Goal: Task Accomplishment & Management: Use online tool/utility

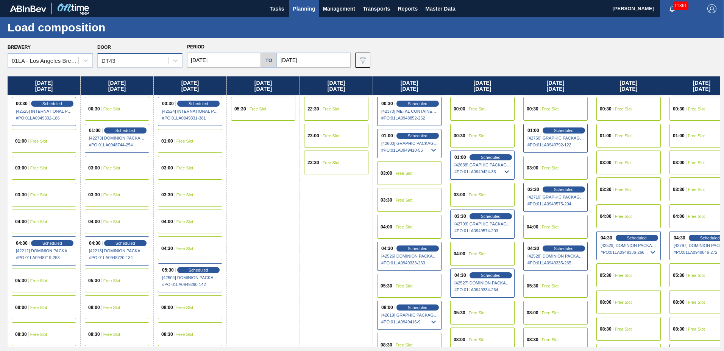
click at [124, 63] on div "DT43" at bounding box center [133, 60] width 70 height 11
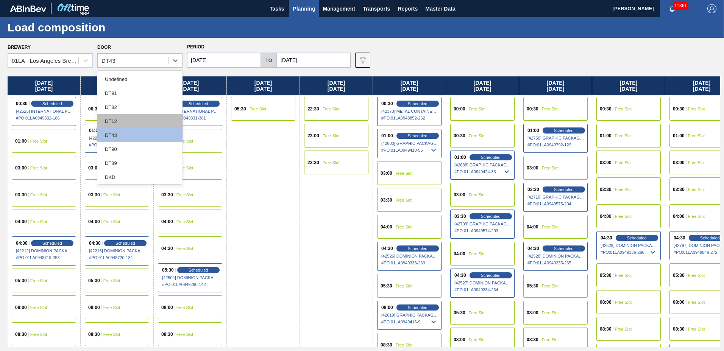
click at [134, 124] on div "DT12" at bounding box center [139, 121] width 85 height 14
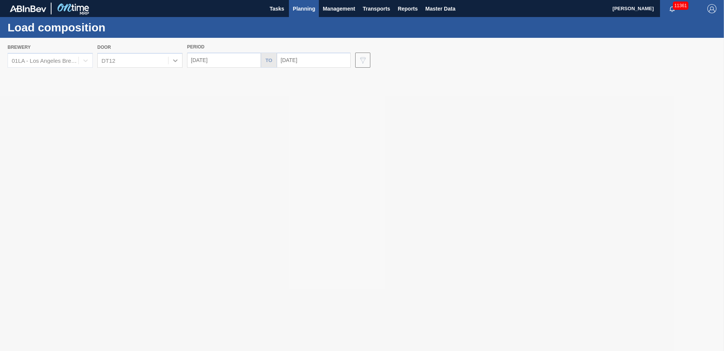
click at [227, 63] on div at bounding box center [362, 195] width 724 height 314
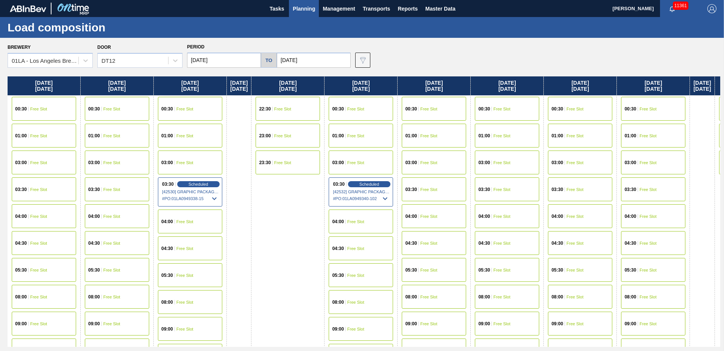
click at [230, 60] on input "[DATE]" at bounding box center [224, 60] width 74 height 15
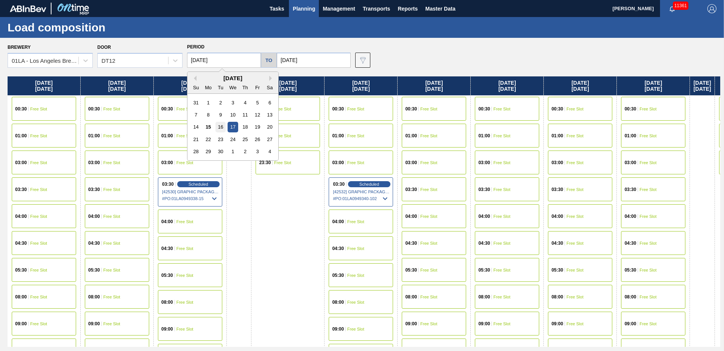
click at [224, 127] on div "16" at bounding box center [221, 127] width 10 height 10
type input "[DATE]"
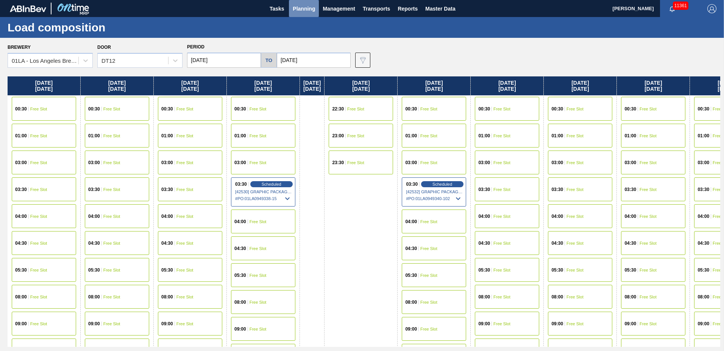
click at [289, 11] on button "Planning" at bounding box center [304, 8] width 30 height 17
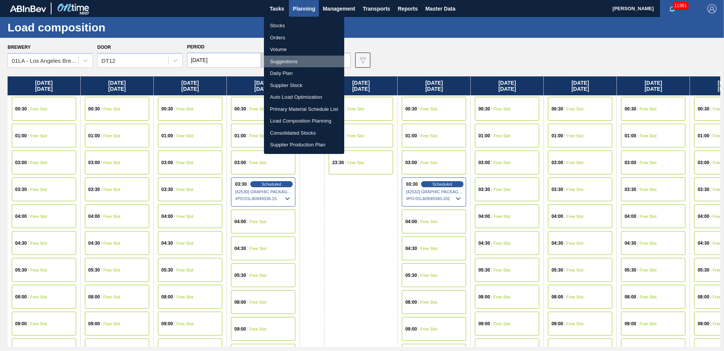
click at [285, 64] on li "Suggestions" at bounding box center [304, 62] width 80 height 12
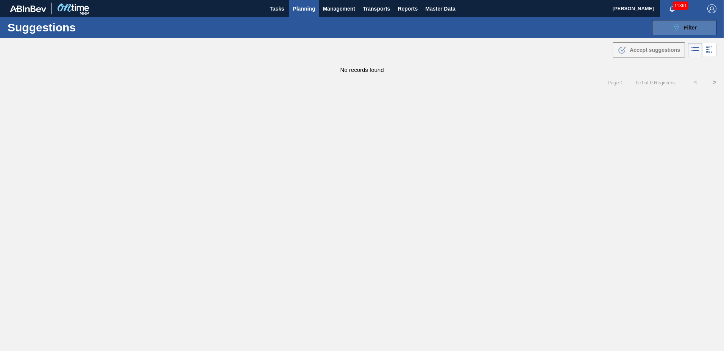
click at [674, 29] on icon "089F7B8B-B2A5-4AFE-B5C0-19BA573D28AC" at bounding box center [676, 27] width 9 height 9
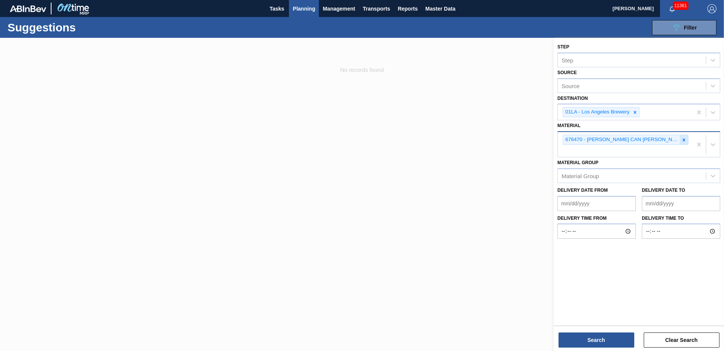
click at [683, 141] on icon at bounding box center [683, 139] width 5 height 5
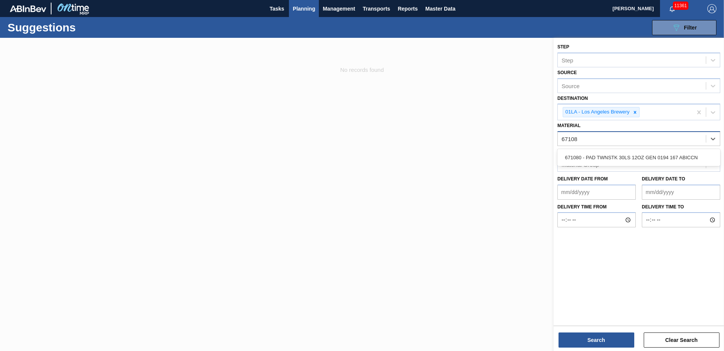
type input "671080"
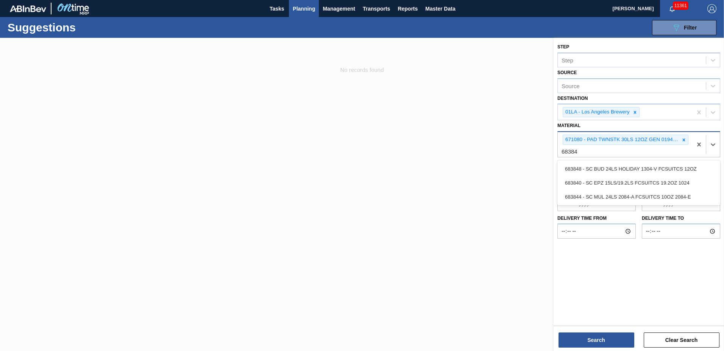
type input "683848"
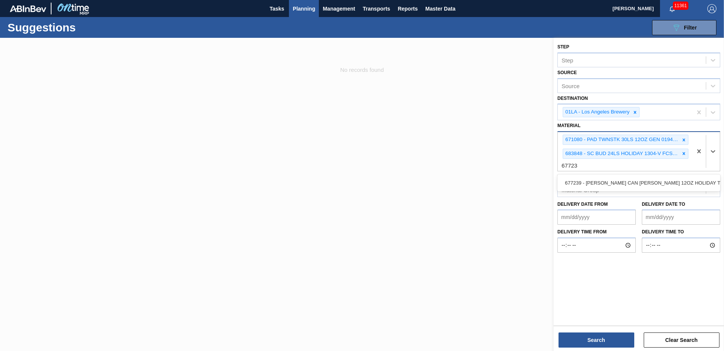
type input "677239"
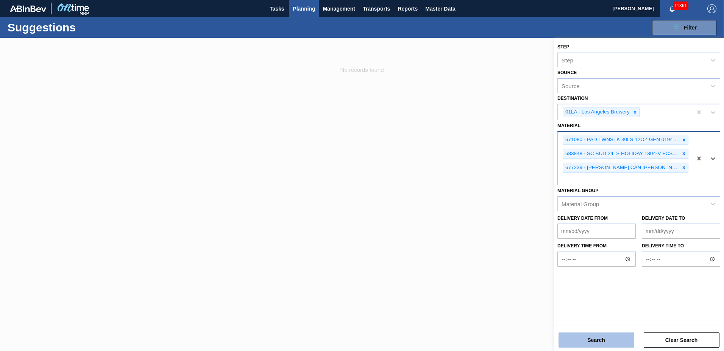
click at [618, 344] on button "Search" at bounding box center [597, 340] width 76 height 15
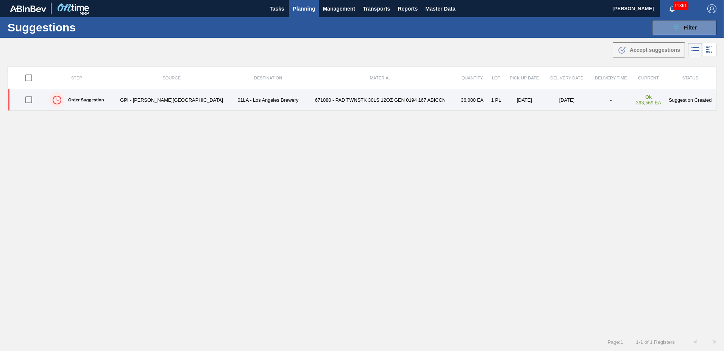
click at [31, 102] on input "checkbox" at bounding box center [29, 100] width 16 height 16
checkbox input "true"
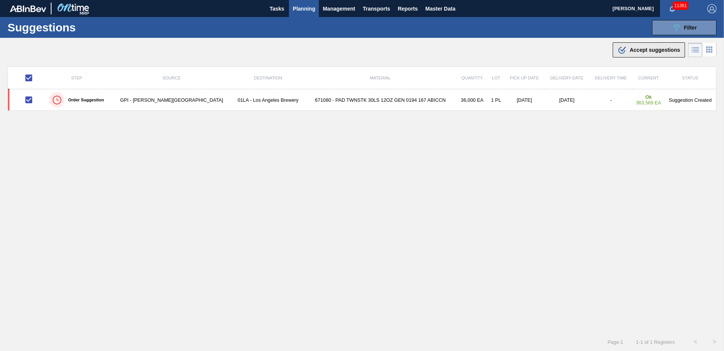
click at [634, 52] on span "Accept suggestions" at bounding box center [655, 50] width 50 height 6
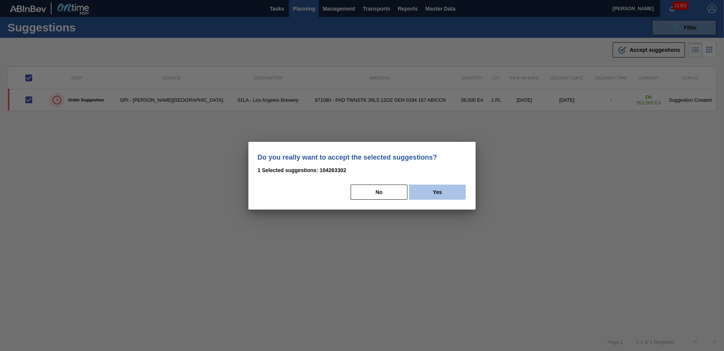
click at [434, 187] on button "Yes" at bounding box center [437, 192] width 57 height 15
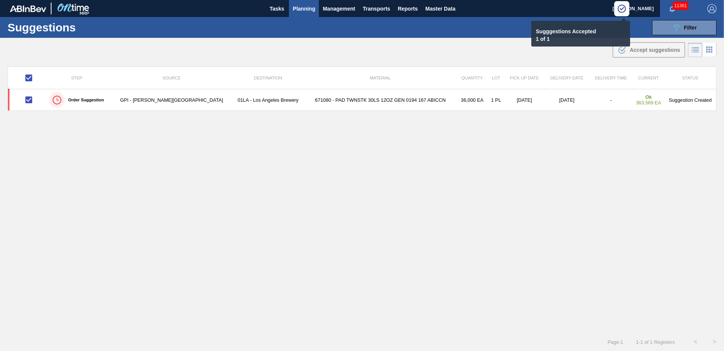
click at [300, 12] on span "Planning" at bounding box center [304, 8] width 22 height 9
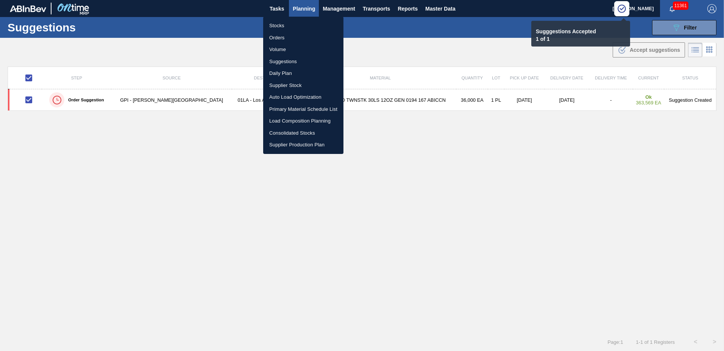
click at [290, 119] on li "Load Composition Planning" at bounding box center [303, 121] width 80 height 12
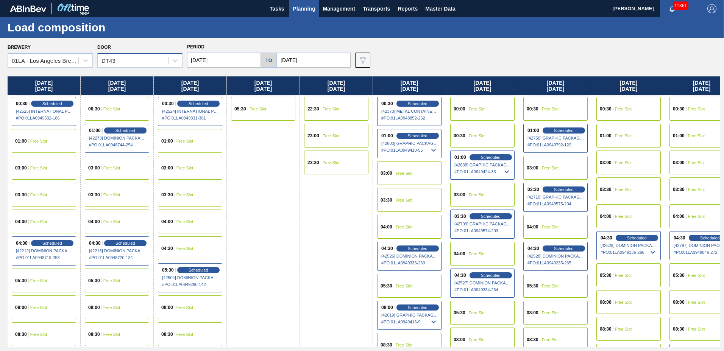
click at [122, 58] on div "DT43" at bounding box center [133, 60] width 70 height 11
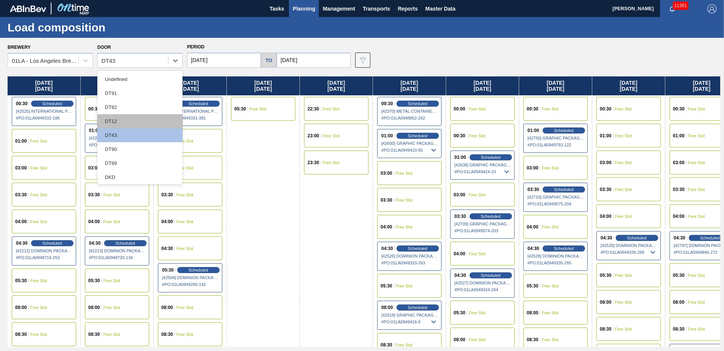
click at [111, 118] on div "DT12" at bounding box center [139, 121] width 85 height 14
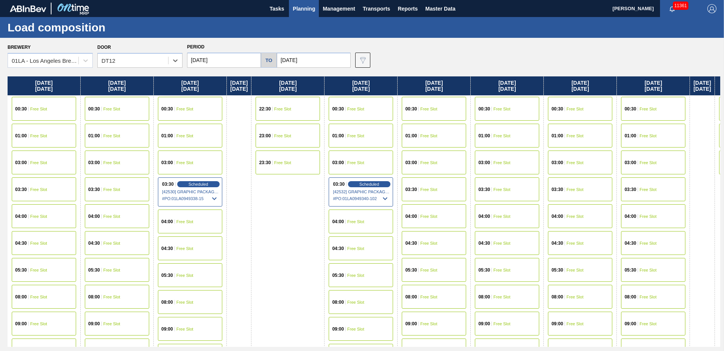
scroll to position [399, 0]
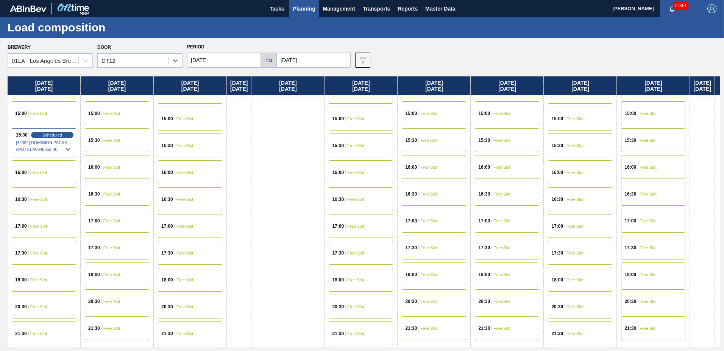
click at [587, 304] on div "20:30 Free Slot" at bounding box center [580, 307] width 64 height 24
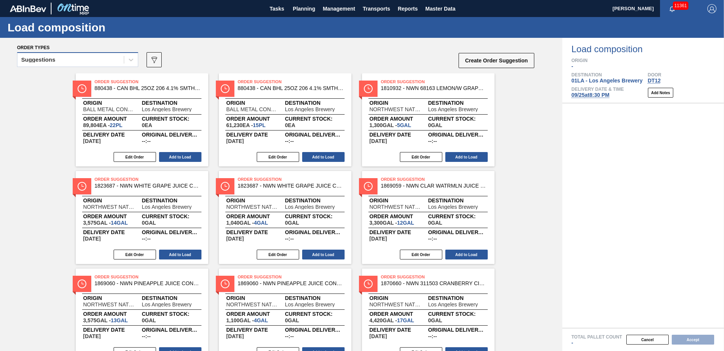
click at [75, 60] on div "Suggestions" at bounding box center [70, 60] width 106 height 11
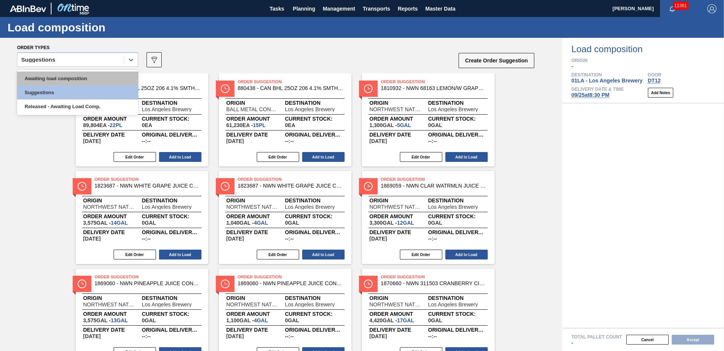
click at [73, 75] on div "Awaiting load composition" at bounding box center [77, 79] width 121 height 14
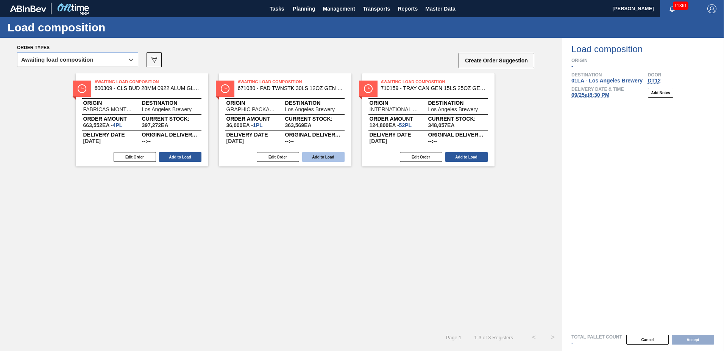
click at [330, 156] on button "Add to Load" at bounding box center [323, 157] width 42 height 10
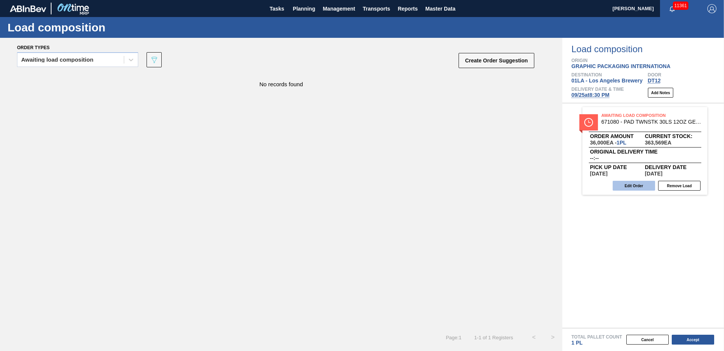
click at [644, 187] on button "Edit Order" at bounding box center [634, 186] width 42 height 10
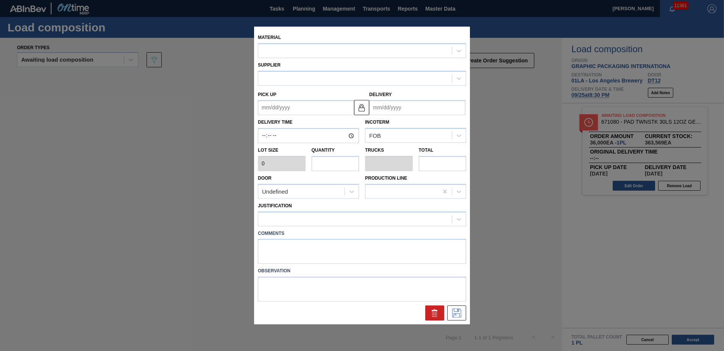
type input "36,000"
type input "1"
type input "0.05"
type input "36,000"
type up "[DATE]"
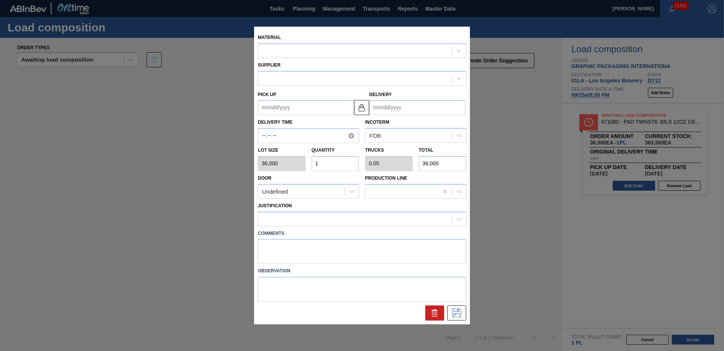
type input "10/03/2025"
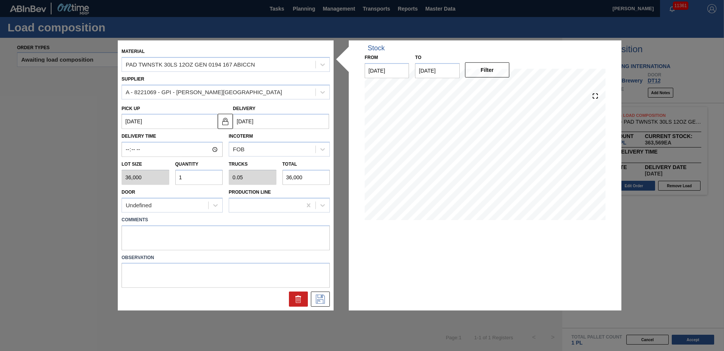
click at [142, 178] on div "Lot size 36,000 Quantity 1 Trucks 0.05 Total 36,000" at bounding box center [226, 171] width 214 height 28
type input "6"
type input "0.3"
type input "216,000"
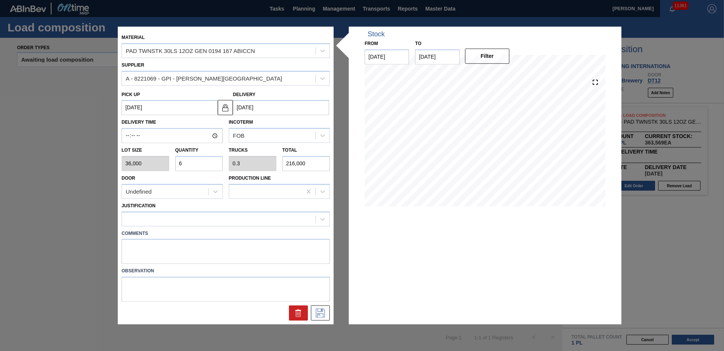
type input "6"
click at [147, 223] on div at bounding box center [219, 219] width 194 height 11
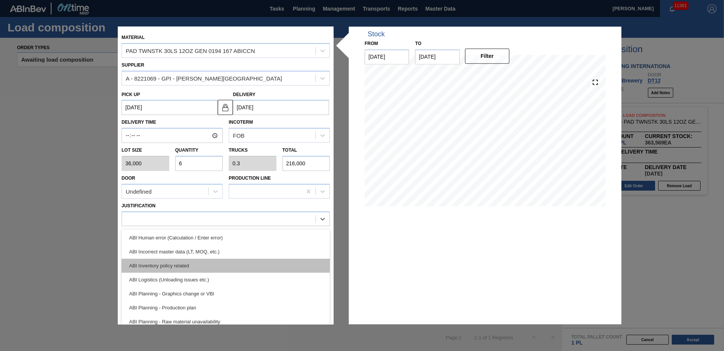
click at [166, 266] on div "ABI Inventory policy related" at bounding box center [226, 266] width 208 height 14
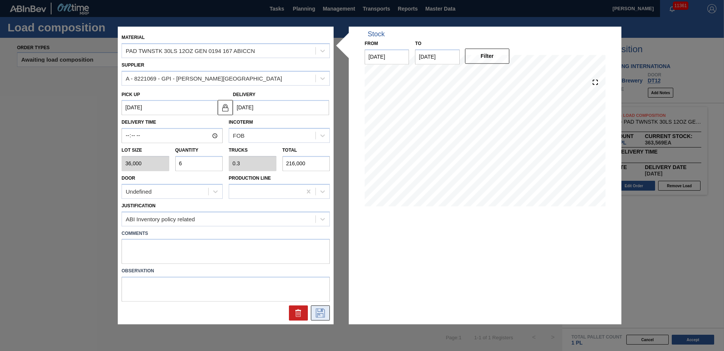
click at [320, 315] on icon at bounding box center [320, 313] width 12 height 9
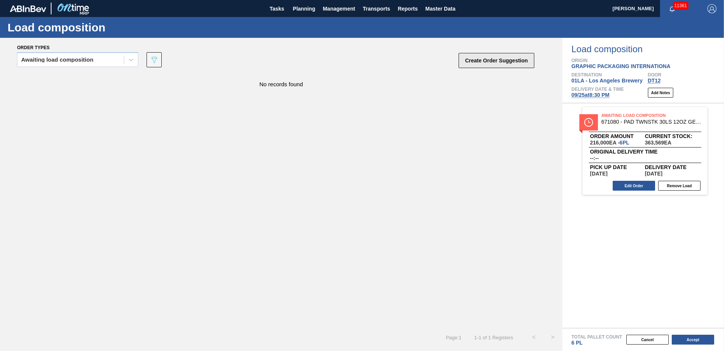
click at [471, 55] on button "Create Order Suggestion" at bounding box center [497, 60] width 76 height 15
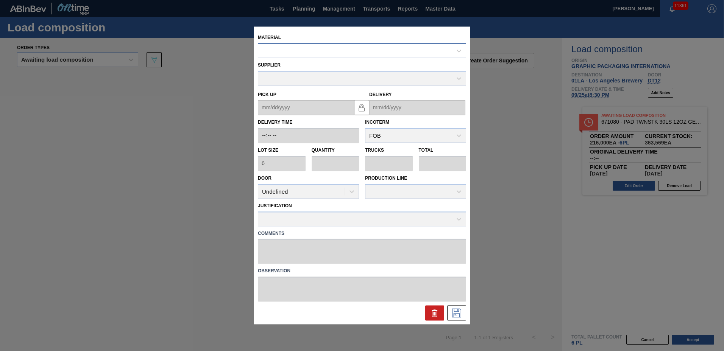
click at [360, 53] on div at bounding box center [355, 50] width 194 height 11
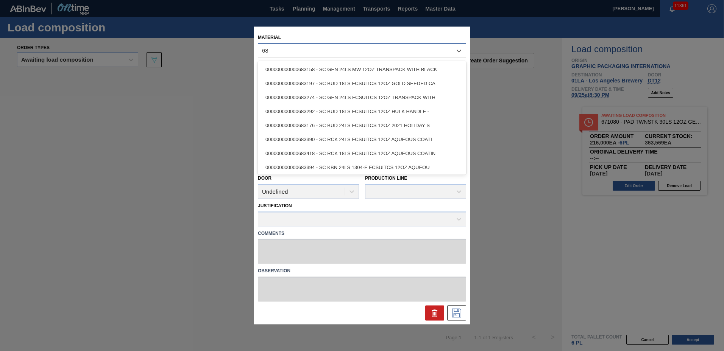
type input "6"
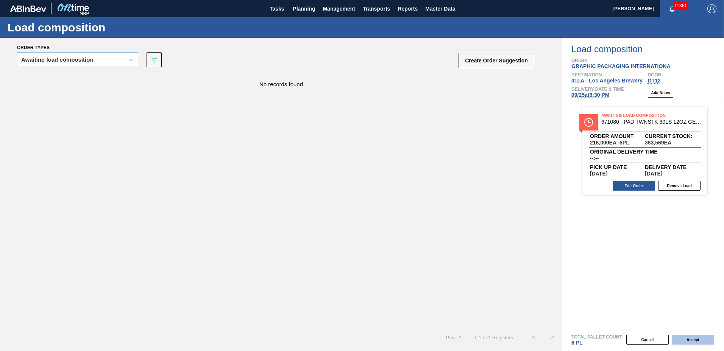
click at [693, 337] on button "Accept" at bounding box center [693, 340] width 42 height 10
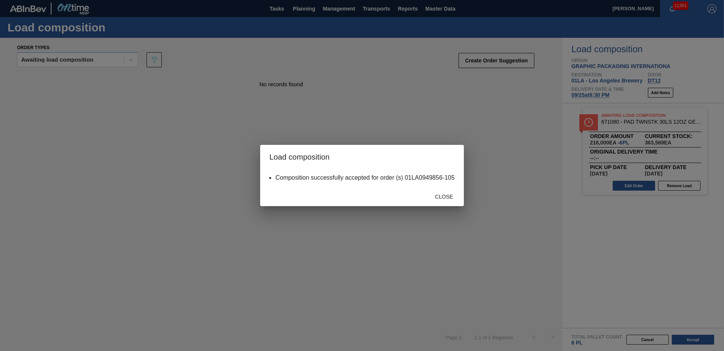
drag, startPoint x: 461, startPoint y: 197, endPoint x: 458, endPoint y: 200, distance: 4.6
click at [461, 198] on div "Close" at bounding box center [361, 197] width 203 height 20
click at [445, 200] on span "Close" at bounding box center [444, 197] width 30 height 6
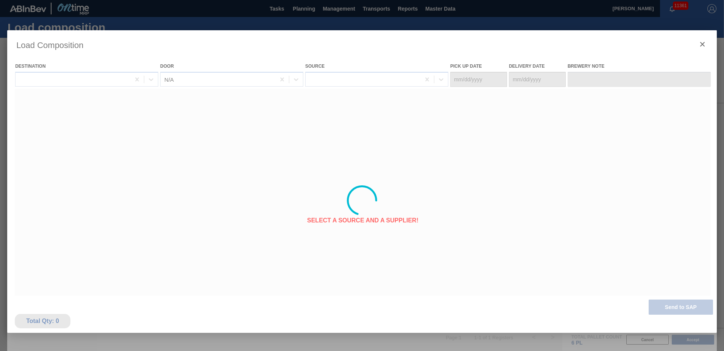
type Date "[DATE]"
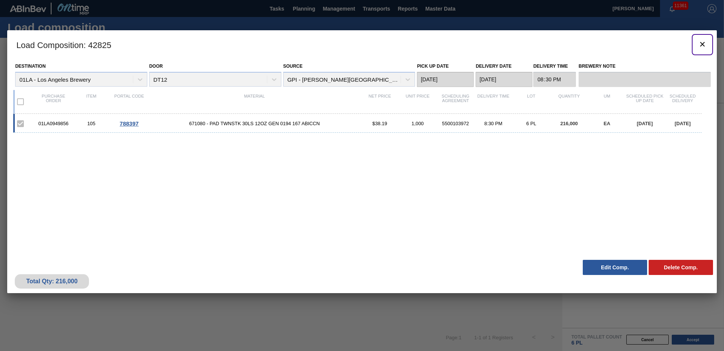
click at [701, 43] on icon "botão de ícone" at bounding box center [702, 44] width 9 height 9
